Goal: Task Accomplishment & Management: Use online tool/utility

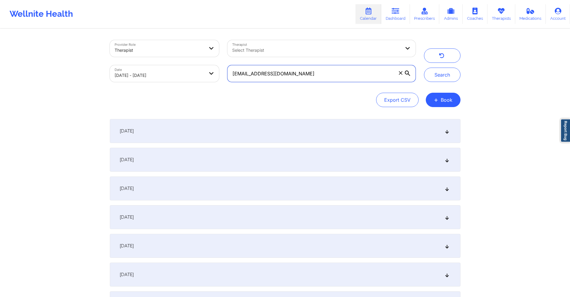
click at [297, 71] on input "[EMAIL_ADDRESS][DOMAIN_NAME]" at bounding box center [321, 73] width 188 height 17
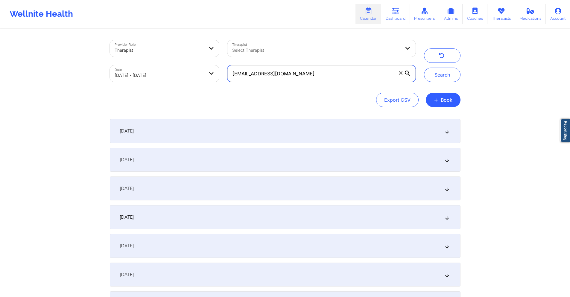
paste input "crodriguezbanton"
click at [430, 76] on button "Search" at bounding box center [442, 75] width 37 height 14
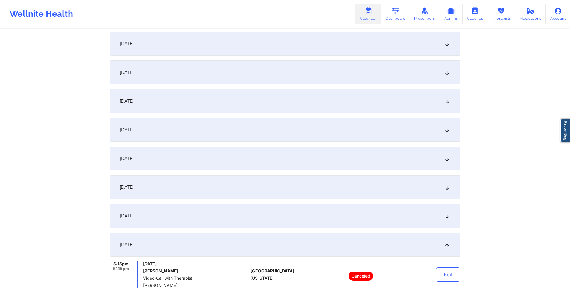
scroll to position [120, 0]
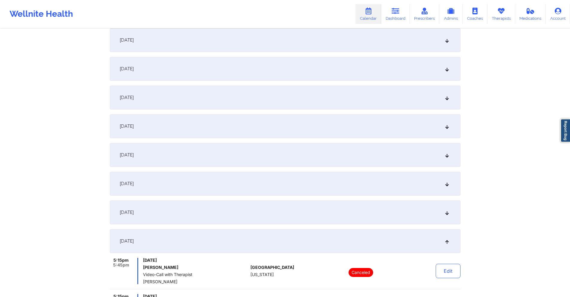
click at [208, 38] on div "[DATE]" at bounding box center [285, 40] width 351 height 24
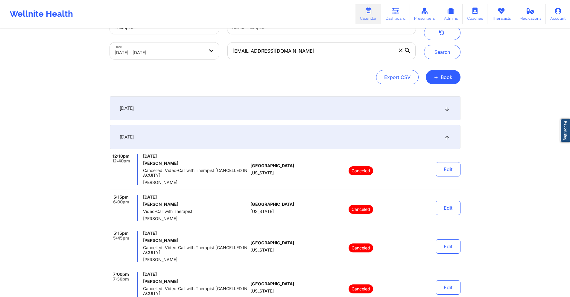
scroll to position [0, 0]
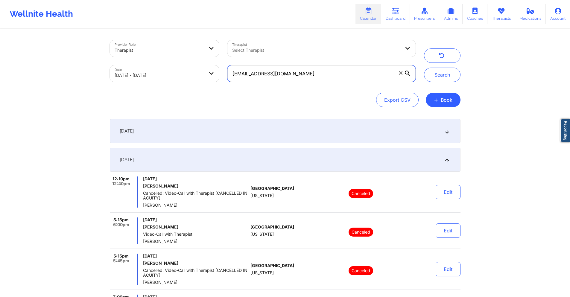
click at [356, 73] on input "[EMAIL_ADDRESS][DOMAIN_NAME]" at bounding box center [321, 73] width 188 height 17
click at [355, 73] on input "[EMAIL_ADDRESS][DOMAIN_NAME]" at bounding box center [321, 73] width 188 height 17
paste input "dante.r.plush"
drag, startPoint x: 437, startPoint y: 75, endPoint x: 434, endPoint y: 76, distance: 4.0
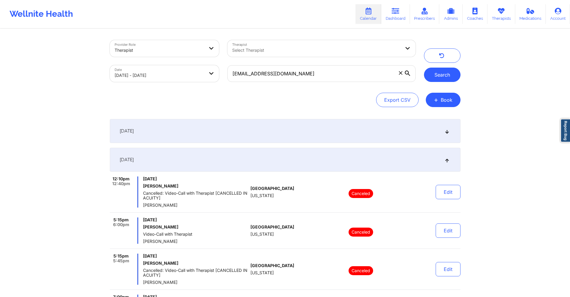
click at [437, 74] on button "Search" at bounding box center [442, 75] width 37 height 14
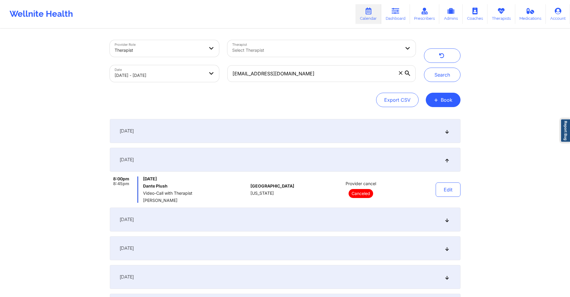
click at [242, 221] on div "[DATE]" at bounding box center [285, 220] width 351 height 24
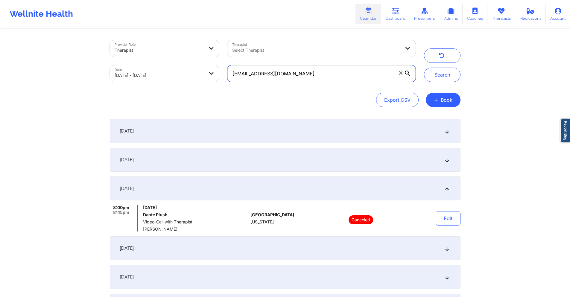
click at [316, 69] on input "[EMAIL_ADDRESS][DOMAIN_NAME]" at bounding box center [321, 73] width 188 height 17
paste input "ecmitch14"
click at [434, 76] on button "Search" at bounding box center [442, 75] width 37 height 14
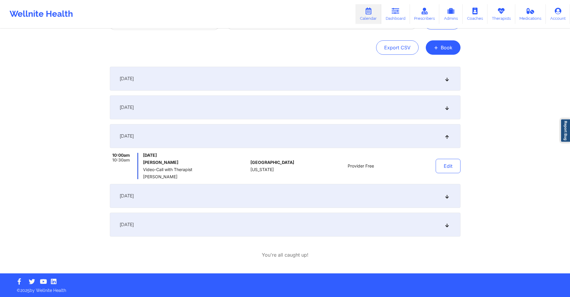
scroll to position [53, 0]
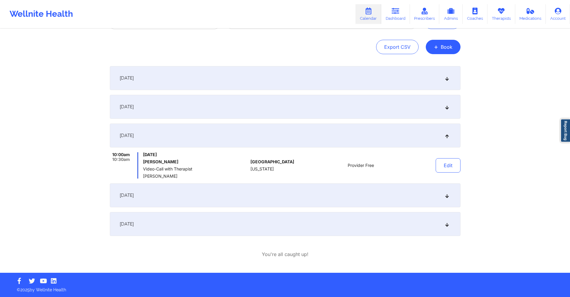
click at [262, 83] on div "[DATE]" at bounding box center [285, 78] width 351 height 24
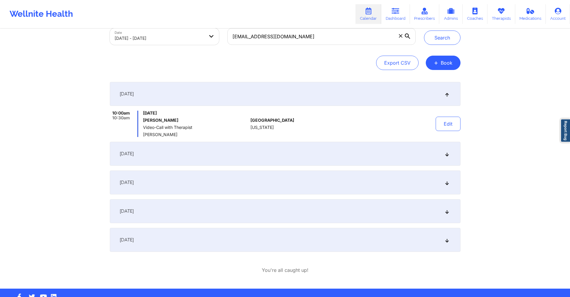
scroll to position [0, 0]
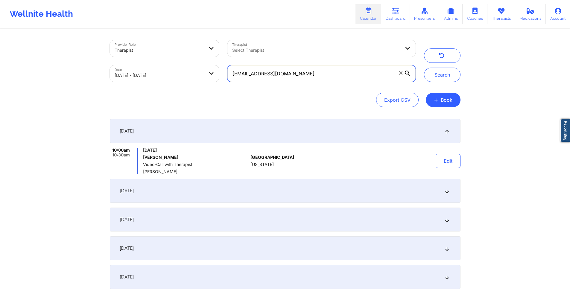
click at [287, 75] on input "[EMAIL_ADDRESS][DOMAIN_NAME]" at bounding box center [321, 73] width 188 height 17
paste input "patrick1205d@hot"
click at [432, 80] on button "Search" at bounding box center [442, 75] width 37 height 14
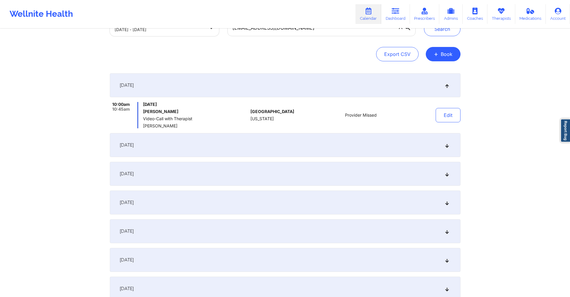
scroll to position [90, 0]
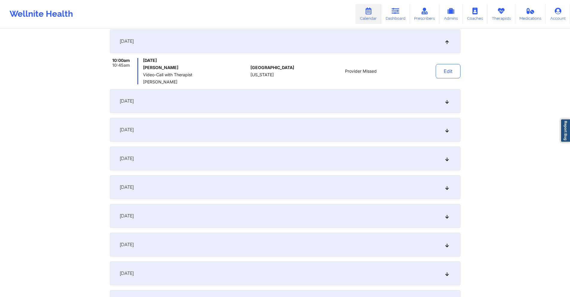
click at [187, 100] on div "[DATE]" at bounding box center [285, 101] width 351 height 24
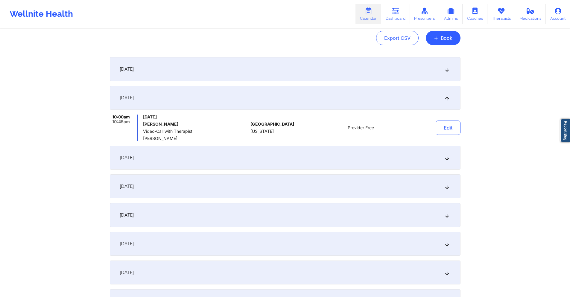
scroll to position [0, 0]
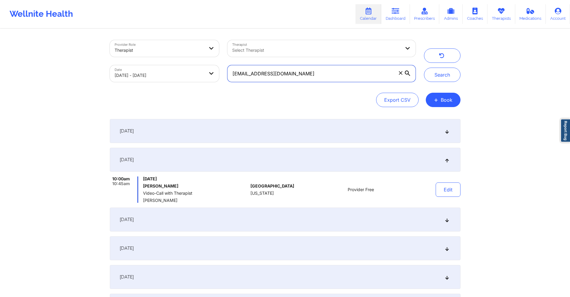
click at [311, 74] on input "[EMAIL_ADDRESS][DOMAIN_NAME]" at bounding box center [321, 73] width 188 height 17
paste input "[DOMAIN_NAME]"
click at [452, 76] on button "Search" at bounding box center [442, 75] width 37 height 14
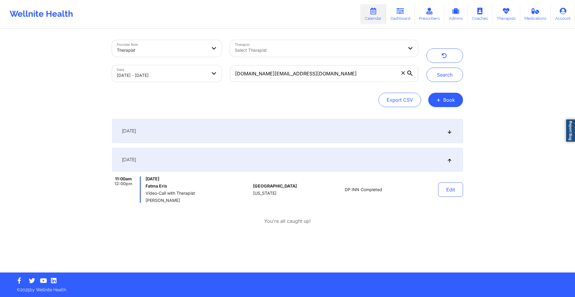
click at [247, 131] on div "[DATE]" at bounding box center [287, 131] width 351 height 24
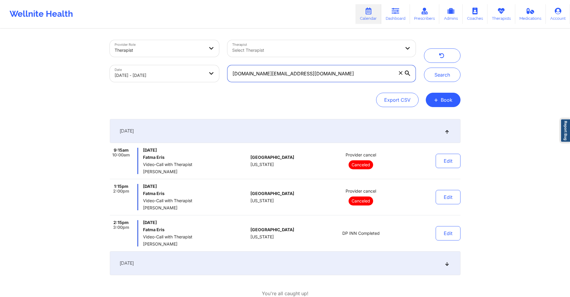
click at [296, 71] on input "[DOMAIN_NAME][EMAIL_ADDRESS][DOMAIN_NAME]" at bounding box center [321, 73] width 188 height 17
paste input "rhianon224@g"
type input "[EMAIL_ADDRESS][DOMAIN_NAME]"
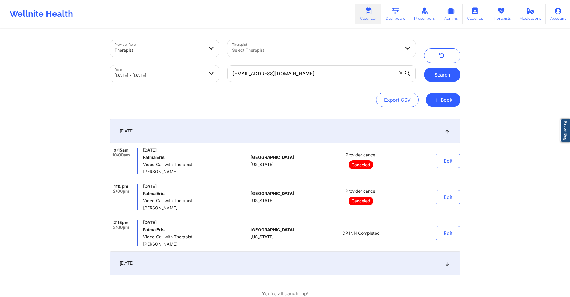
click at [447, 76] on button "Search" at bounding box center [442, 75] width 37 height 14
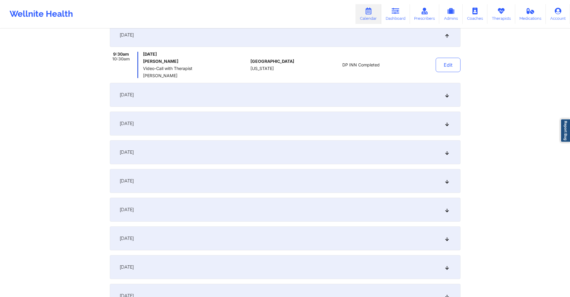
scroll to position [120, 0]
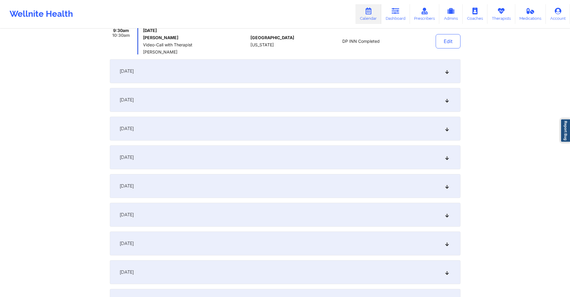
click at [252, 152] on div "[DATE]" at bounding box center [285, 157] width 351 height 24
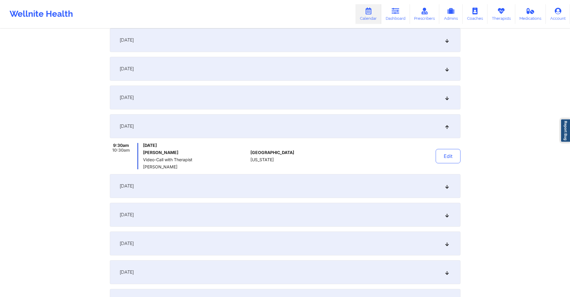
click at [251, 96] on div "[DATE]" at bounding box center [285, 98] width 351 height 24
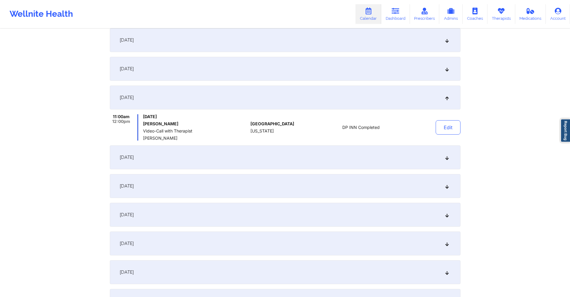
click at [242, 159] on div "[DATE]" at bounding box center [285, 157] width 351 height 24
